Goal: Complete application form

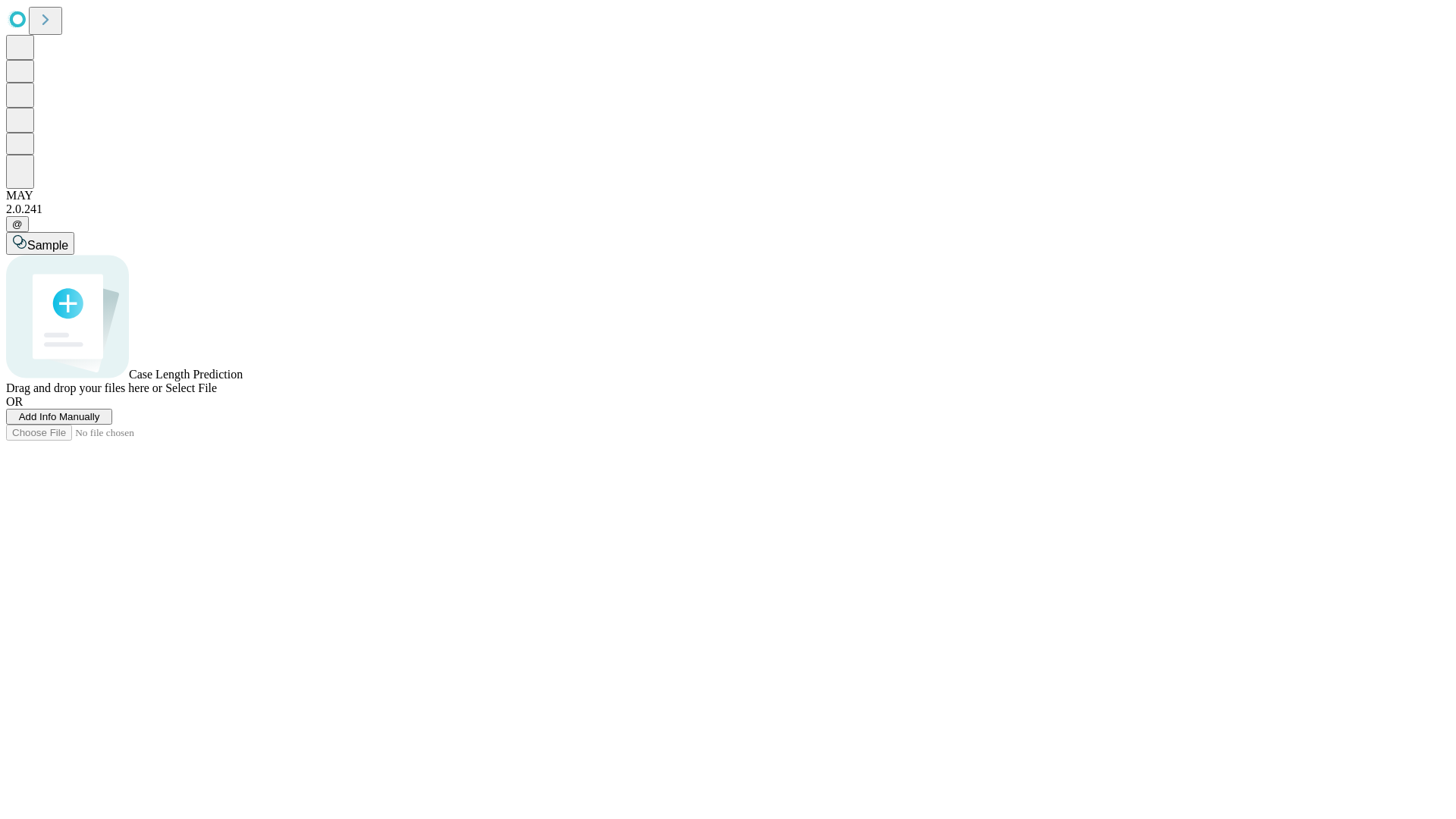
click at [100, 422] on span "Add Info Manually" at bounding box center [60, 416] width 82 height 11
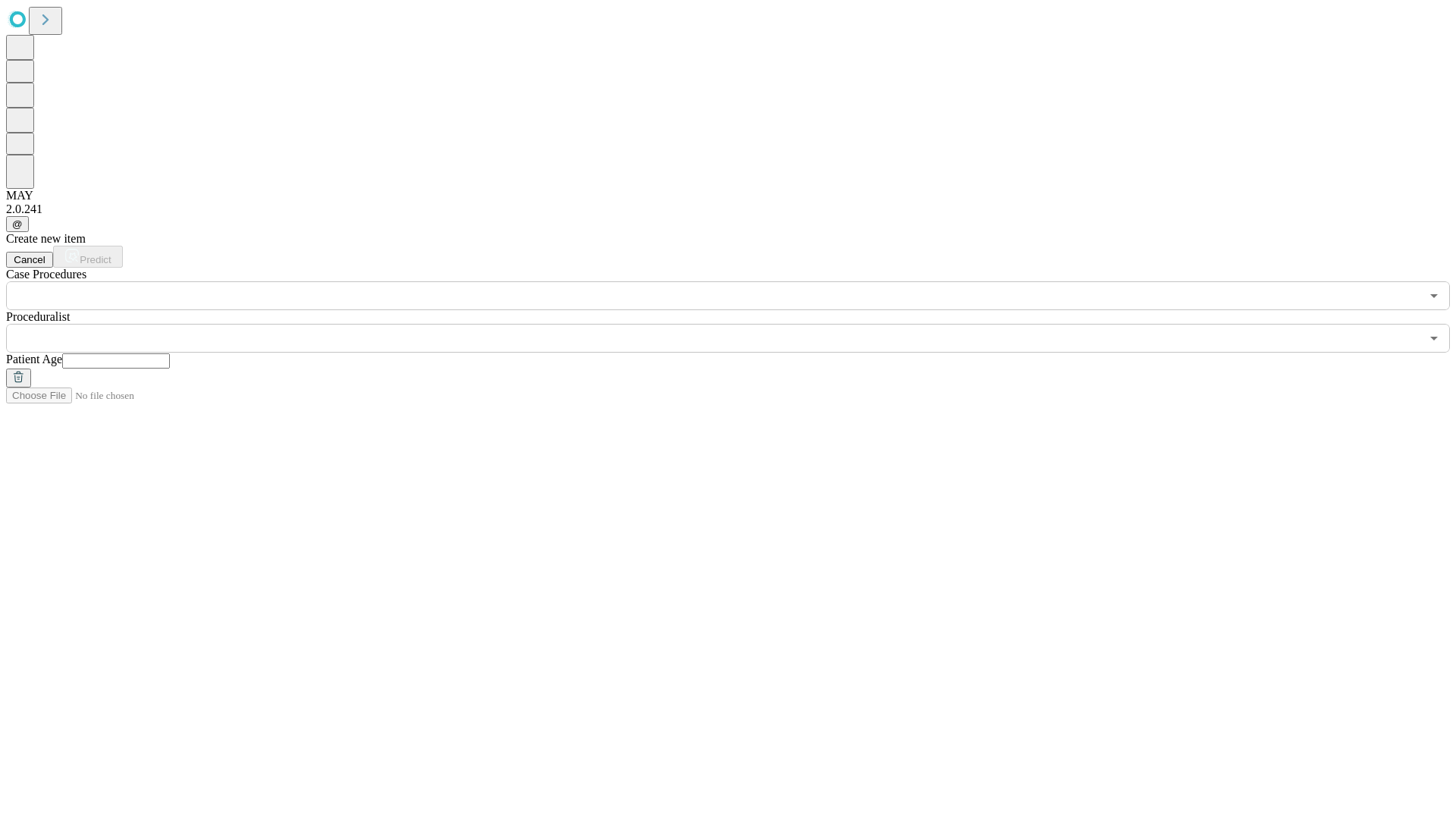
click at [170, 353] on input "text" at bounding box center [116, 360] width 108 height 15
type input "**"
click at [739, 324] on input "text" at bounding box center [713, 337] width 1414 height 29
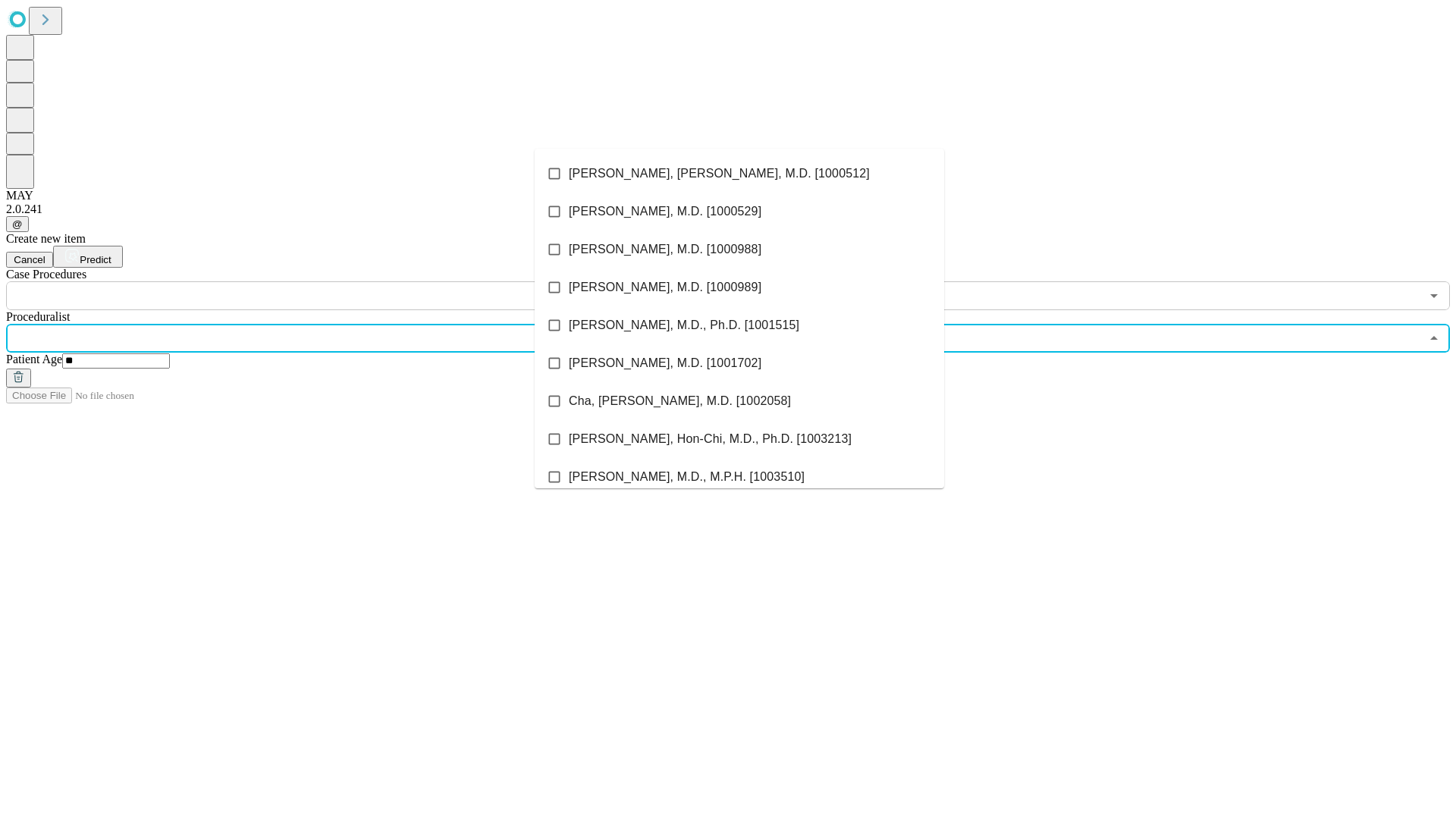
click at [739, 174] on li "[PERSON_NAME], [PERSON_NAME], M.D. [1000512]" at bounding box center [739, 174] width 409 height 38
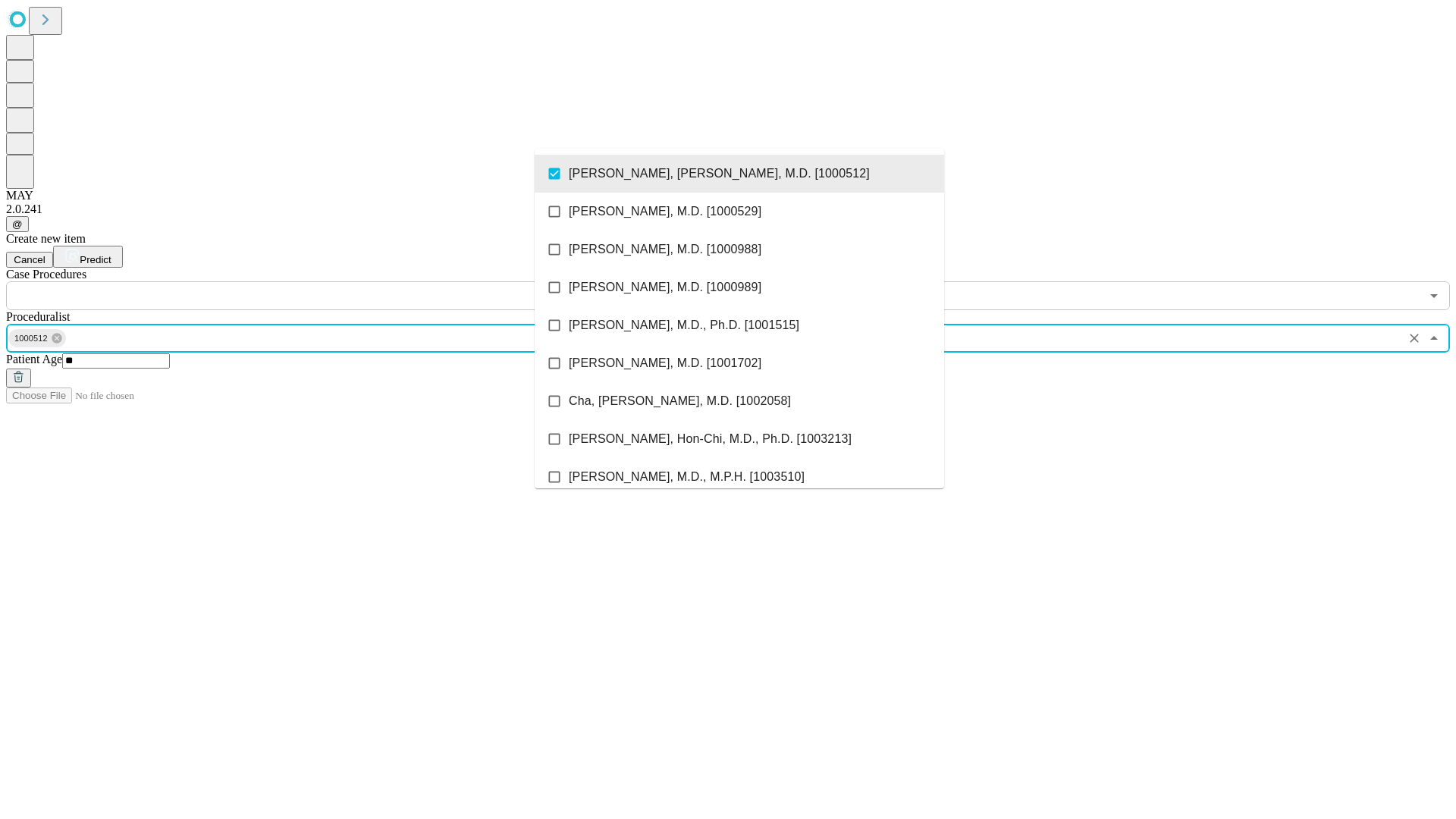
click at [319, 281] on input "text" at bounding box center [713, 295] width 1414 height 29
